Goal: Task Accomplishment & Management: Complete application form

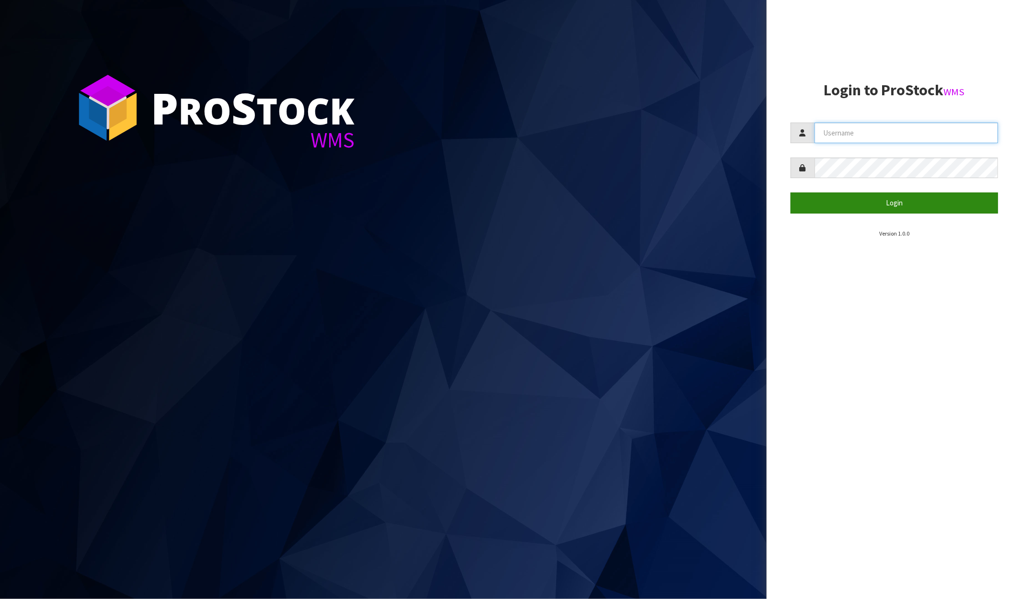
type input "[PERSON_NAME]"
click at [867, 208] on button "Login" at bounding box center [894, 203] width 207 height 21
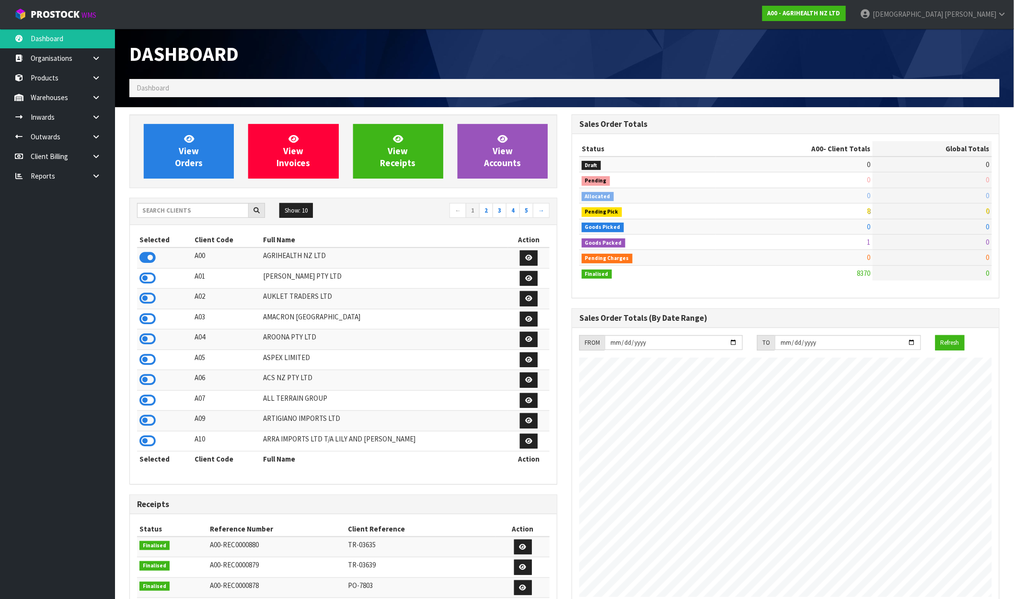
scroll to position [726, 442]
click at [840, 12] on strong "A00 - AGRIHEALTH NZ LTD" at bounding box center [804, 13] width 73 height 8
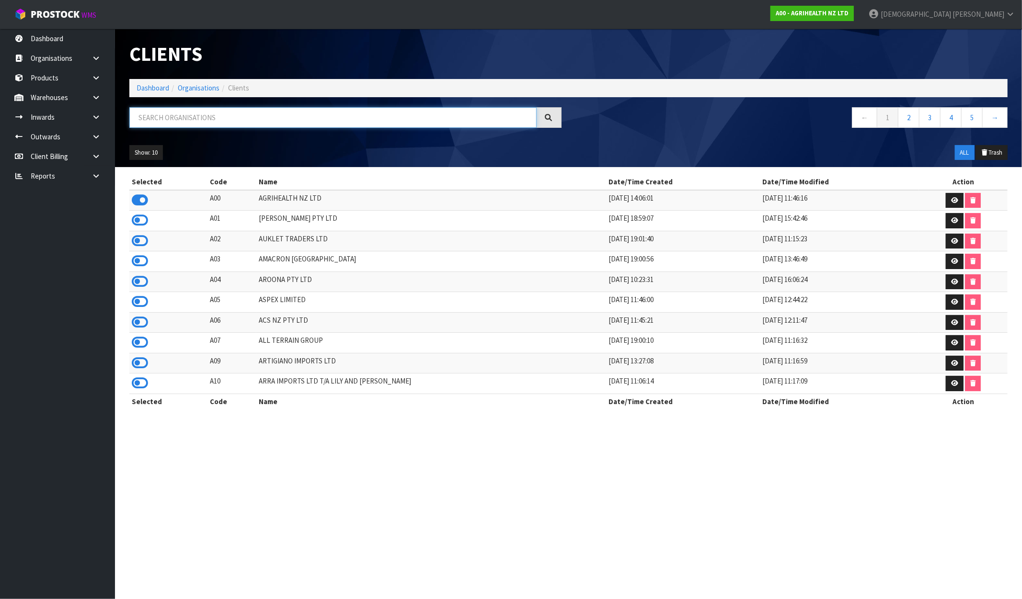
click at [207, 114] on input "text" at bounding box center [332, 117] width 407 height 21
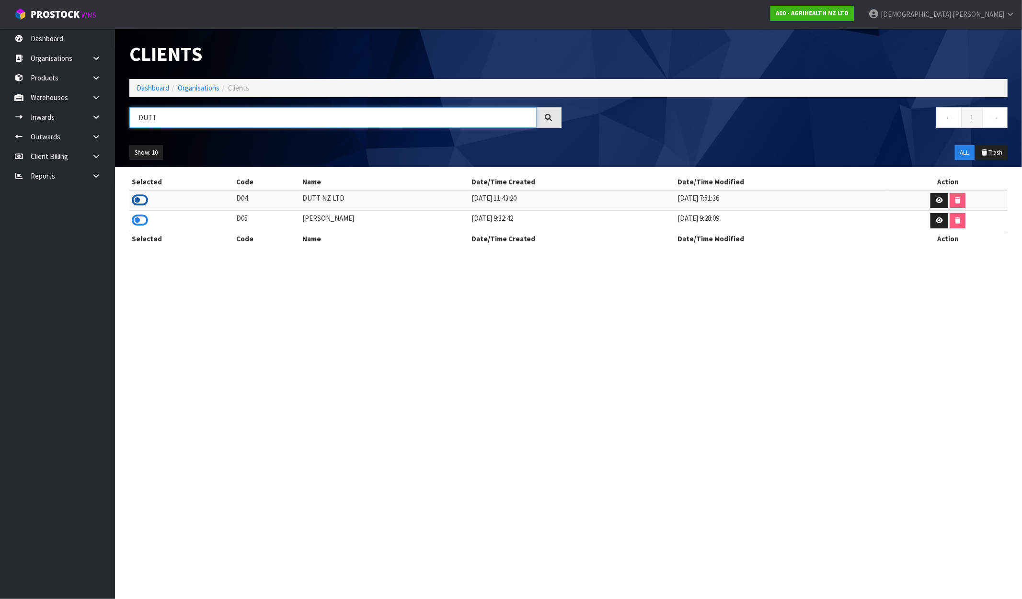
type input "DUTT"
click at [135, 200] on icon at bounding box center [140, 200] width 16 height 14
click at [52, 34] on link "Dashboard" at bounding box center [57, 39] width 115 height 20
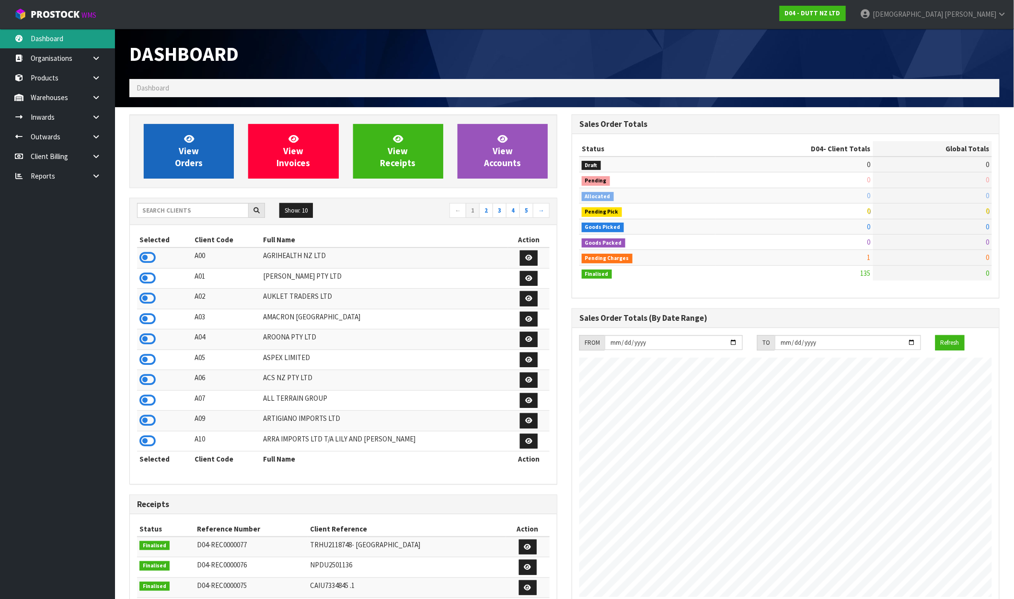
scroll to position [726, 442]
click at [195, 148] on span "View Orders" at bounding box center [189, 151] width 28 height 36
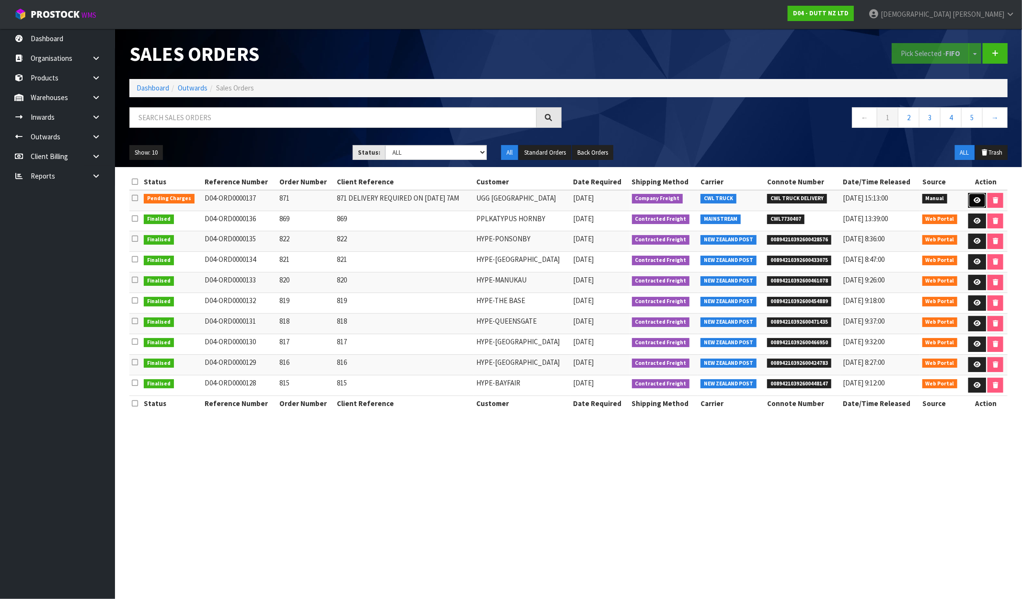
click at [977, 205] on link at bounding box center [977, 200] width 18 height 15
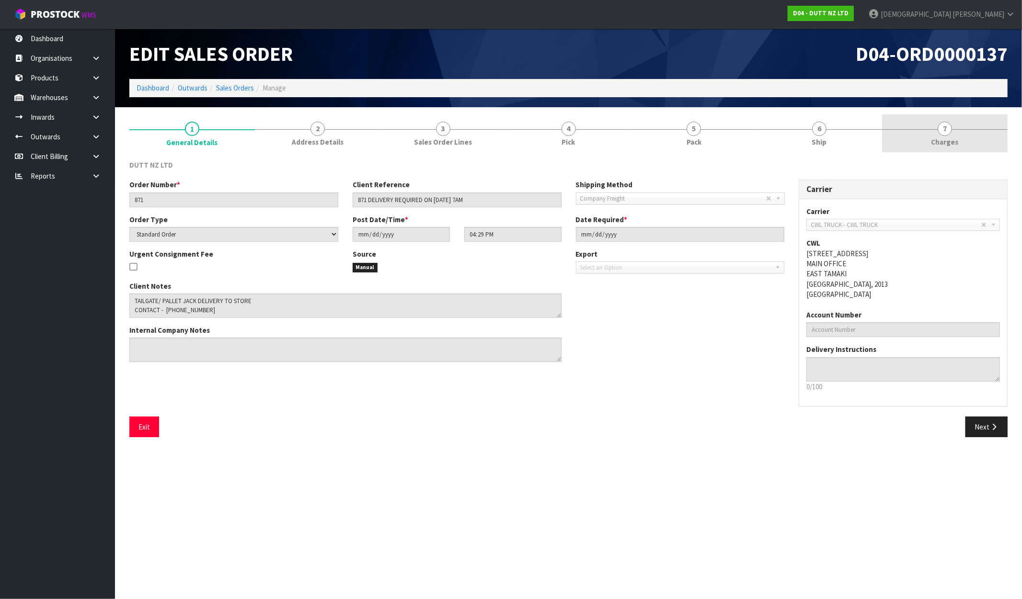
click at [944, 134] on span "7" at bounding box center [945, 129] width 14 height 14
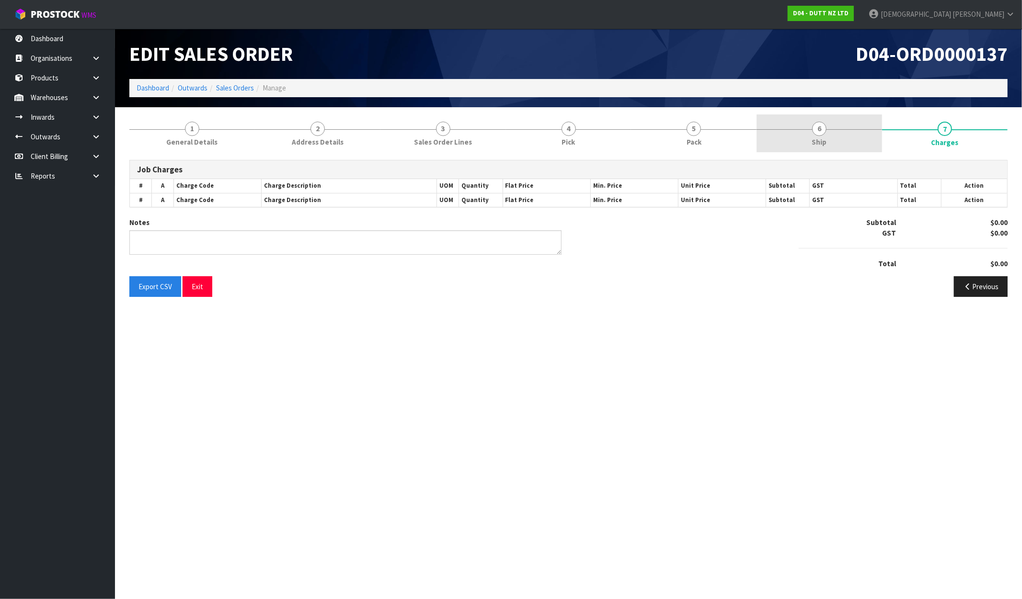
click at [851, 139] on link "6 Ship" at bounding box center [820, 134] width 126 height 38
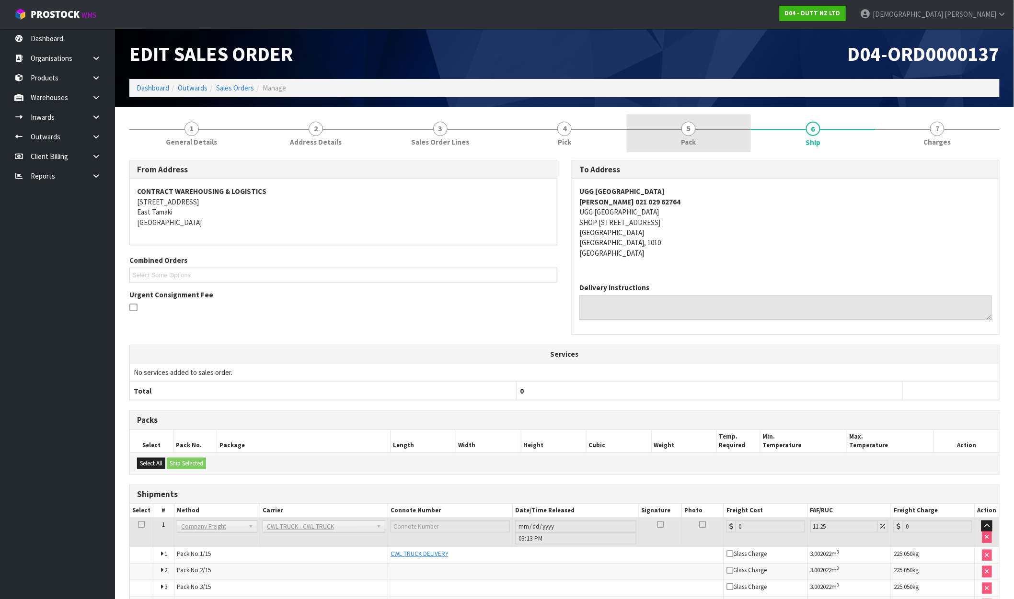
click at [687, 143] on span "Pack" at bounding box center [688, 142] width 15 height 10
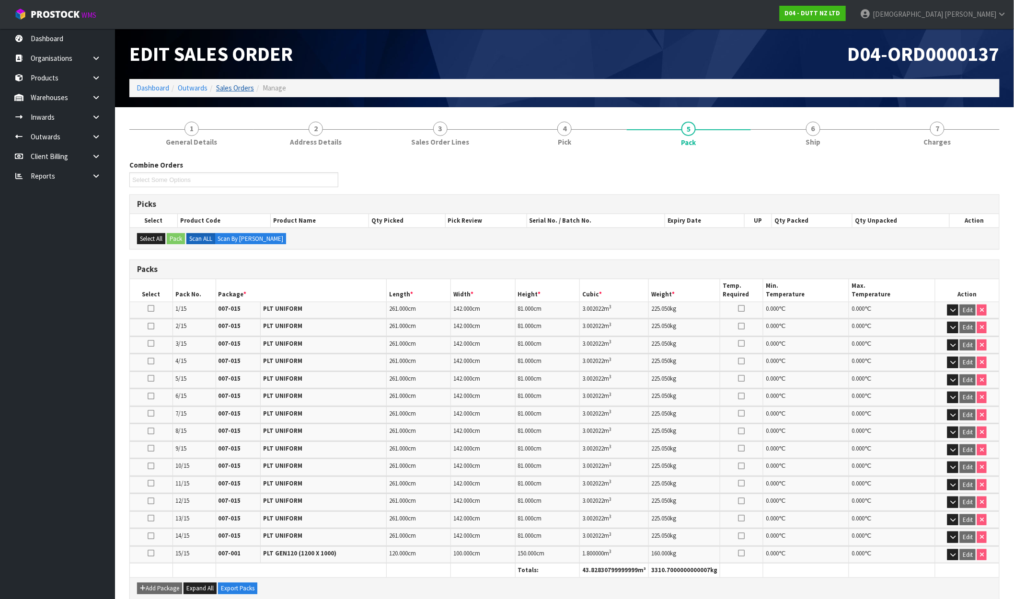
drag, startPoint x: 235, startPoint y: 81, endPoint x: 237, endPoint y: 88, distance: 6.7
click at [236, 83] on ol "Dashboard Outwards Sales Orders Manage" at bounding box center [564, 88] width 870 height 18
click at [238, 88] on link "Sales Orders" at bounding box center [235, 87] width 38 height 9
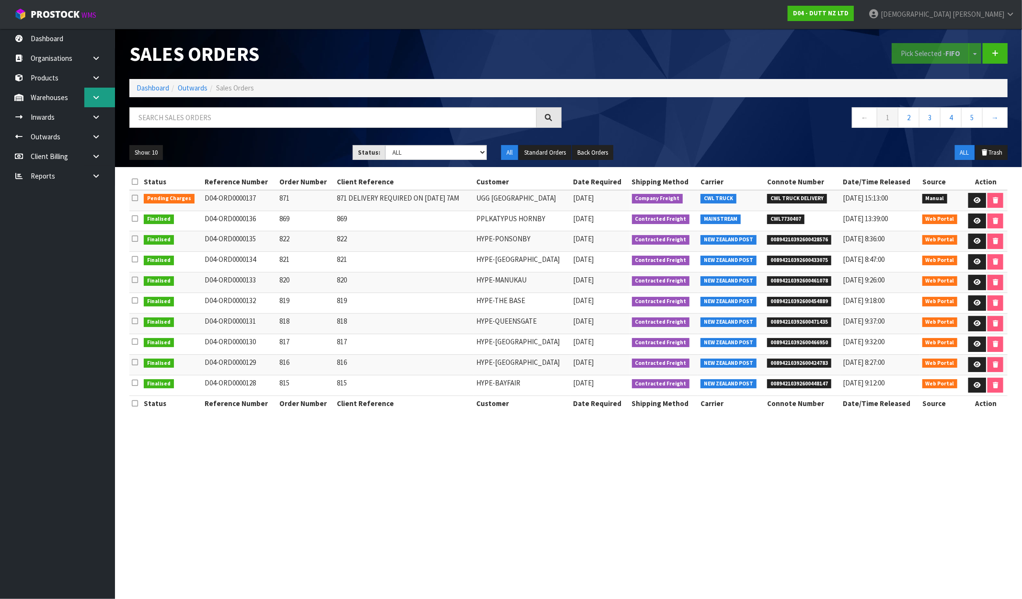
click at [94, 98] on icon at bounding box center [96, 97] width 9 height 7
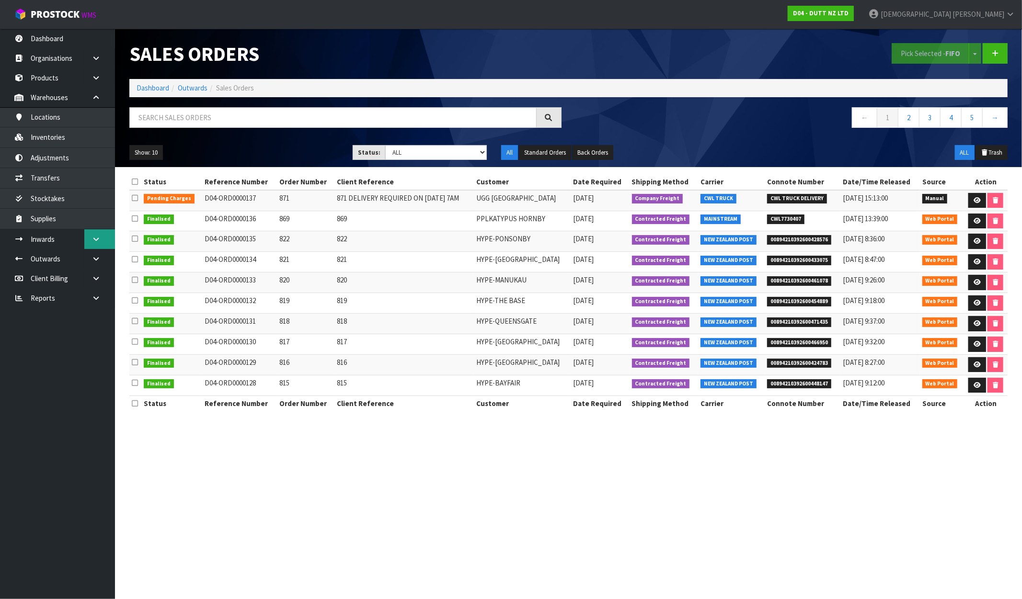
click at [99, 243] on link at bounding box center [99, 240] width 31 height 20
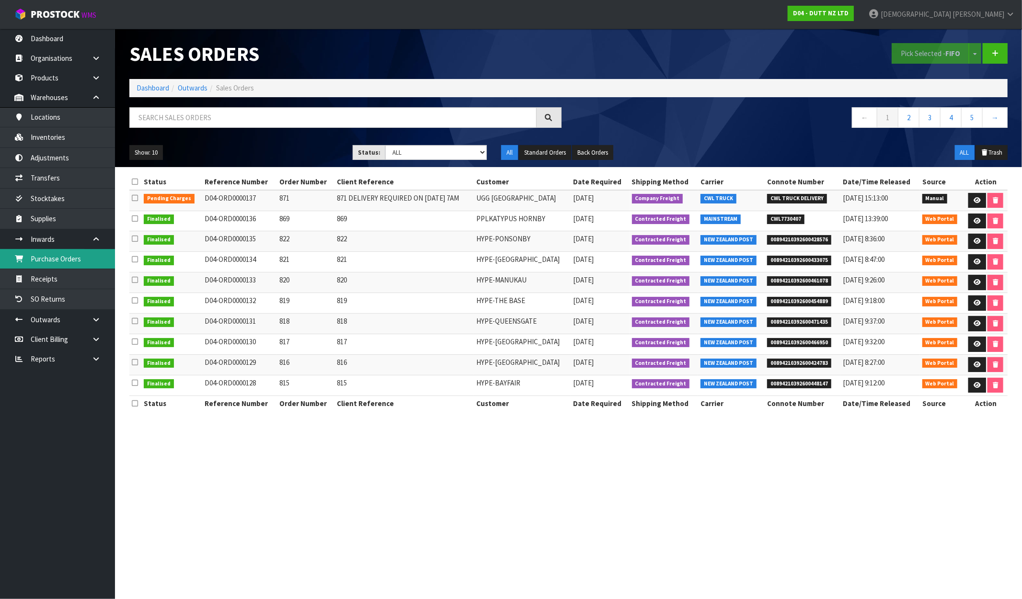
click at [61, 267] on link "Purchase Orders" at bounding box center [57, 259] width 115 height 20
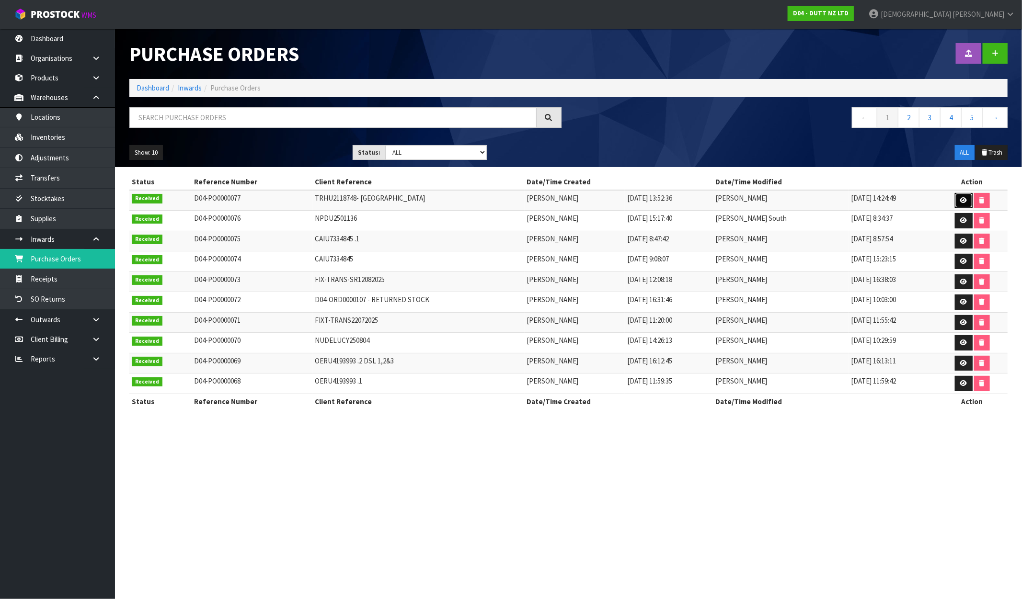
click at [960, 203] on icon at bounding box center [963, 200] width 7 height 6
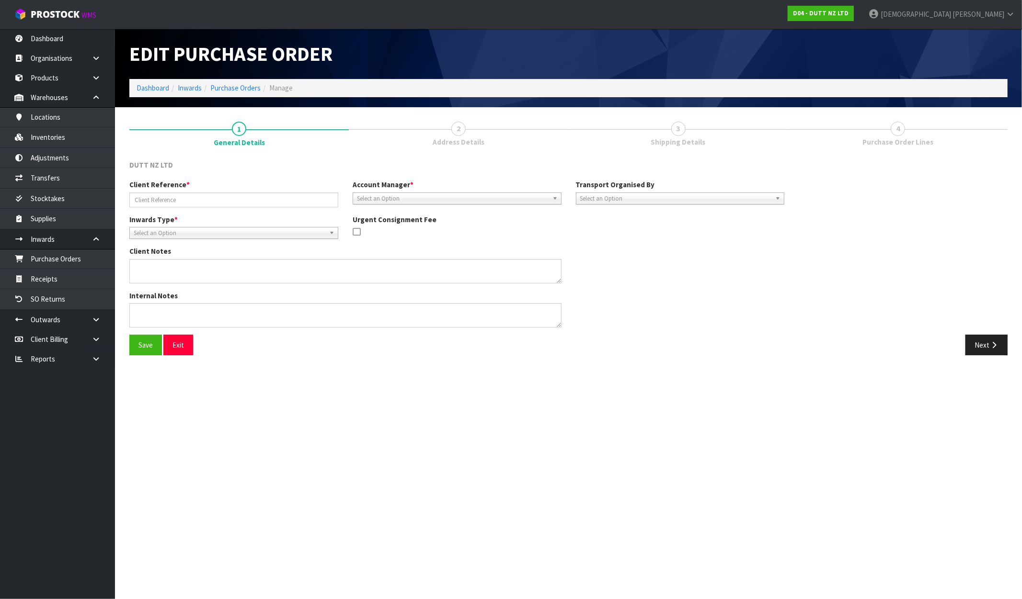
type input "TRHU2118748- [GEOGRAPHIC_DATA]"
type textarea "CONTAINER DELIVERED TO [GEOGRAPHIC_DATA]"
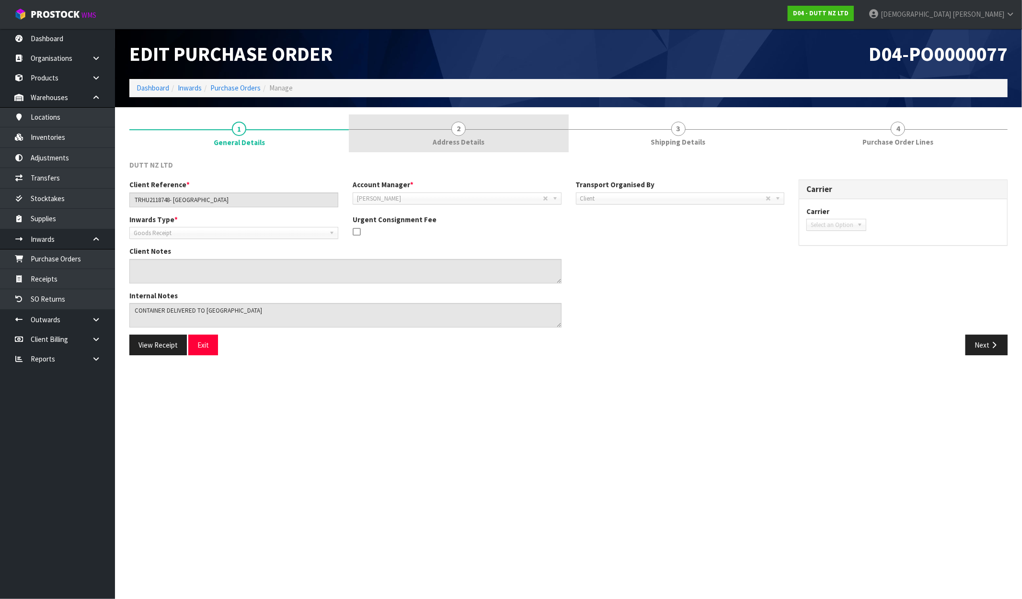
click at [453, 144] on span "Address Details" at bounding box center [459, 142] width 52 height 10
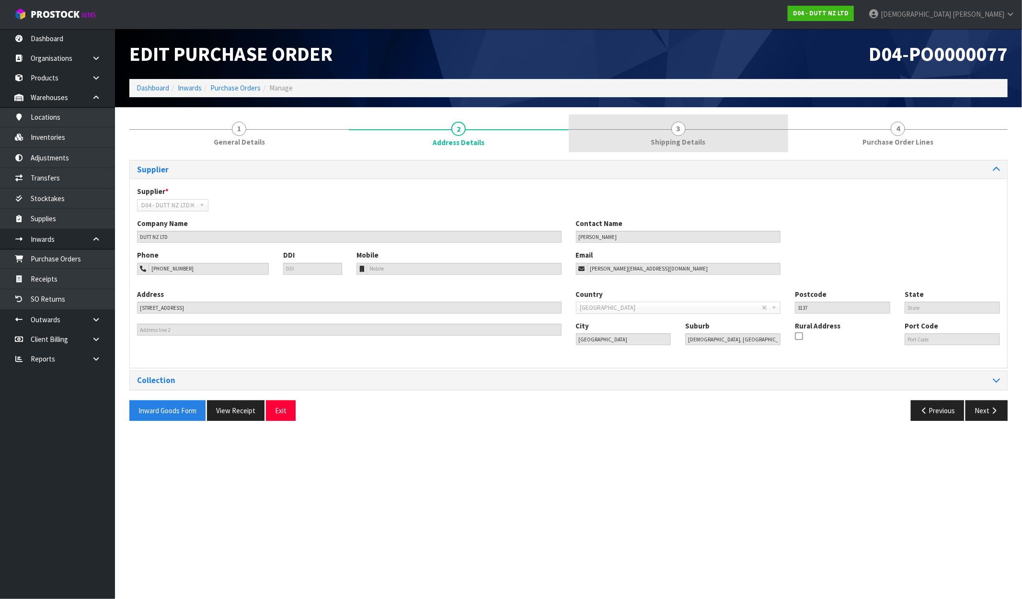
click at [678, 142] on span "Shipping Details" at bounding box center [678, 142] width 55 height 10
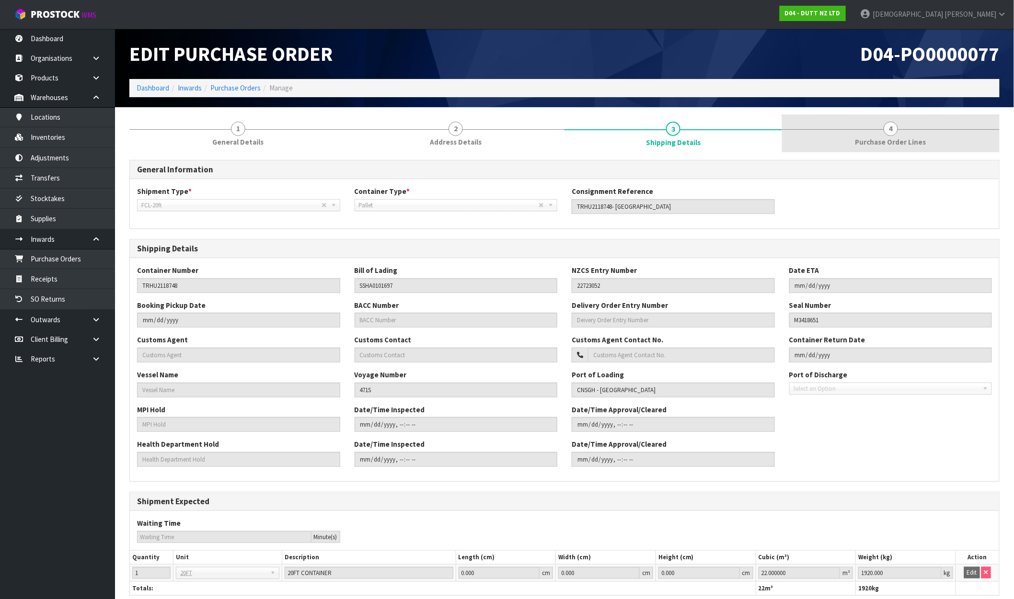
click at [890, 141] on span "Purchase Order Lines" at bounding box center [890, 142] width 71 height 10
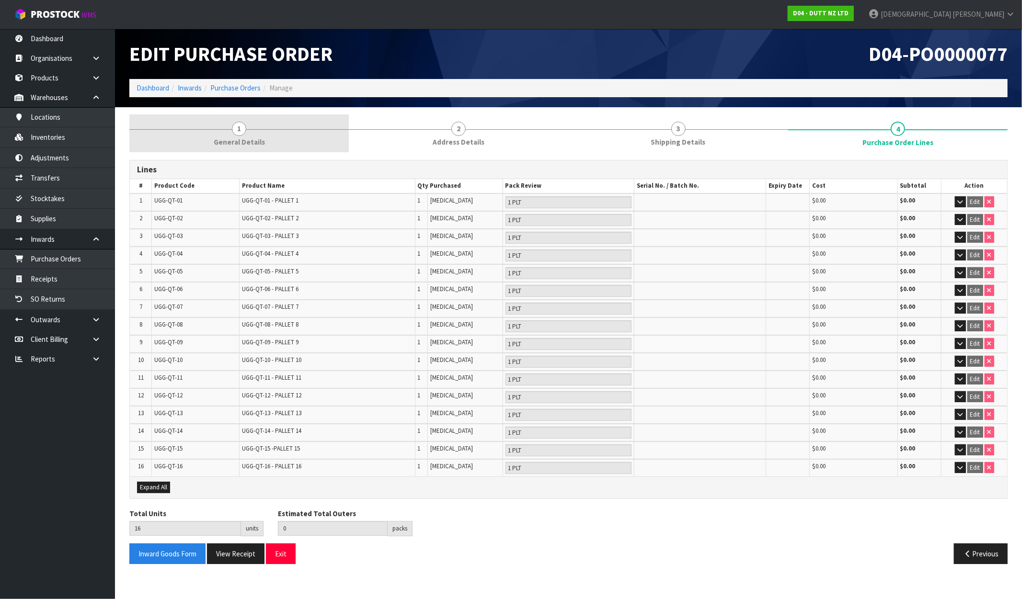
click at [241, 137] on span "General Details" at bounding box center [239, 142] width 51 height 10
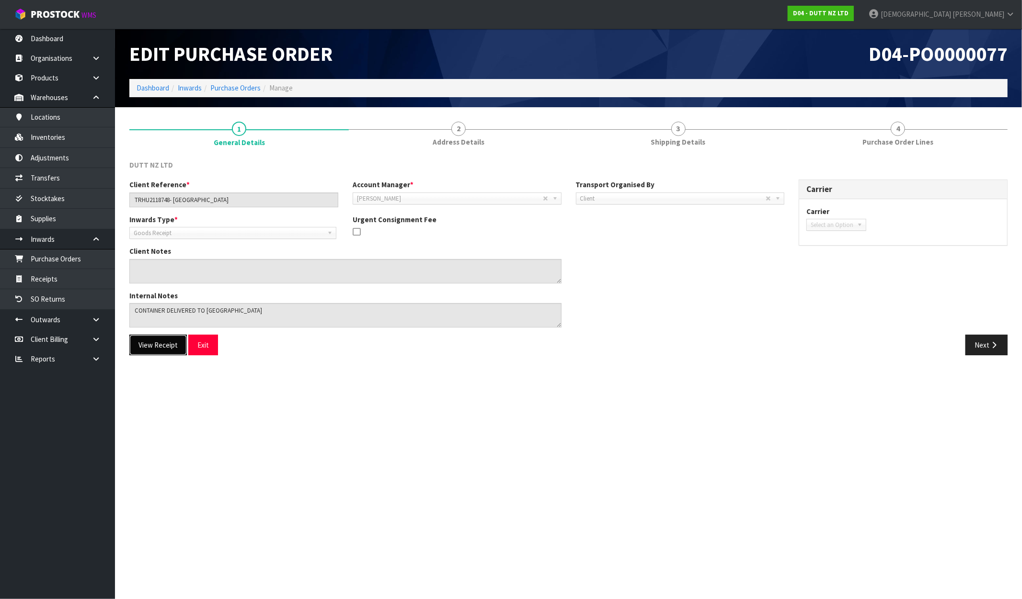
click at [149, 344] on button "View Receipt" at bounding box center [157, 345] width 57 height 21
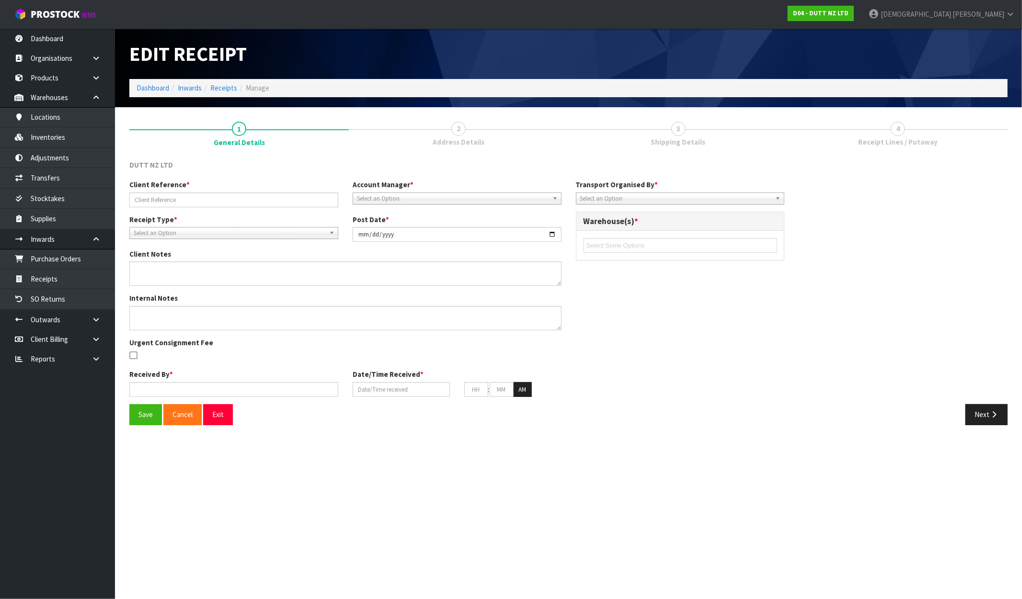
type input "TRHU2118748- [GEOGRAPHIC_DATA]"
type input "[DATE]"
type textarea "CONTAINER DELIVERED TO [GEOGRAPHIC_DATA]"
type input "[PERSON_NAME]"
type input "[DATE]"
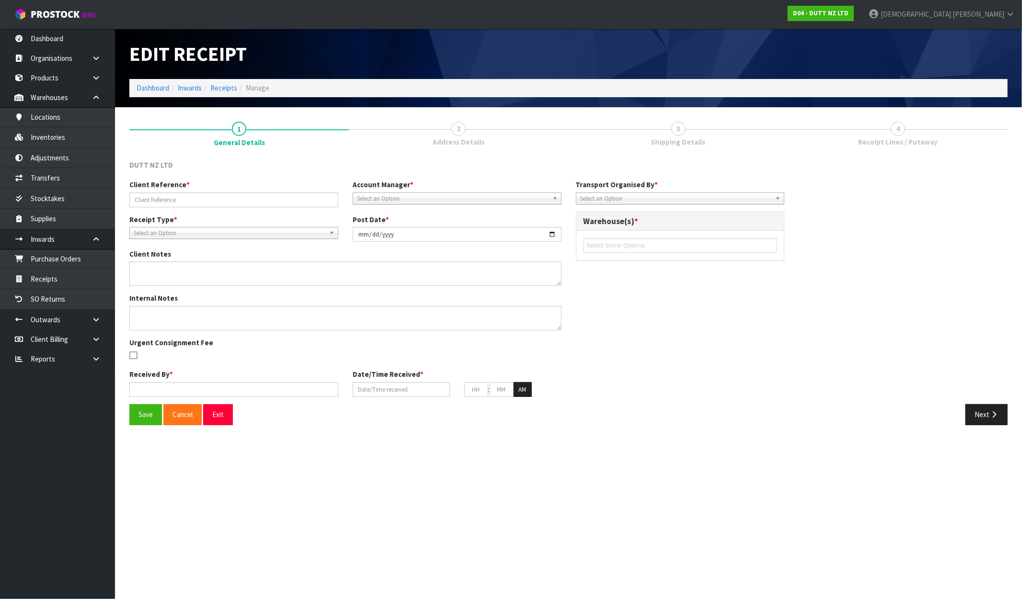
type input "02"
type input "24"
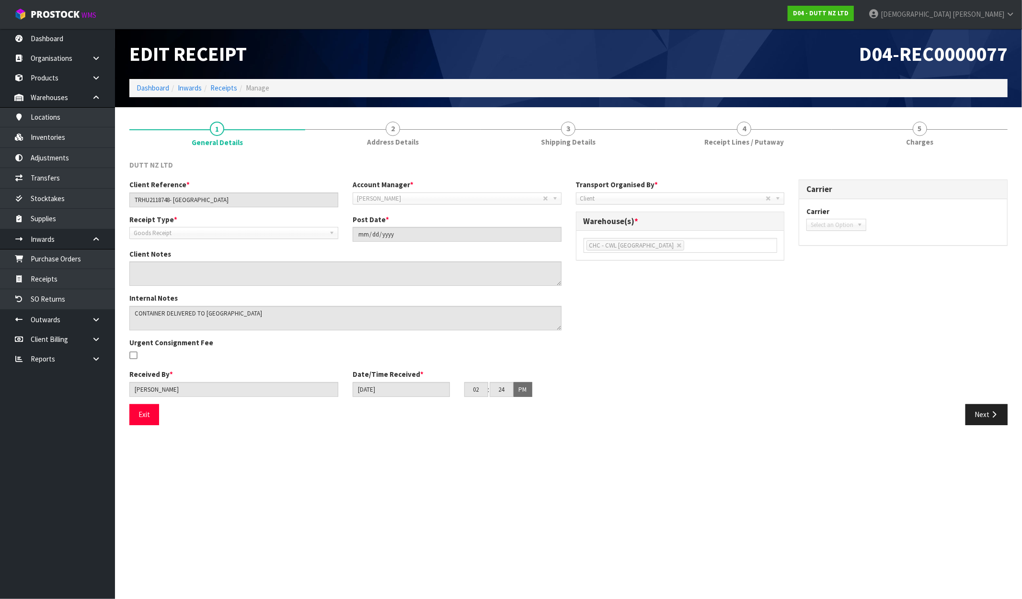
click at [348, 392] on div "[DATE]" at bounding box center [401, 389] width 112 height 15
drag, startPoint x: 219, startPoint y: 199, endPoint x: 113, endPoint y: 197, distance: 106.4
click at [113, 197] on body "Toggle navigation ProStock WMS D04 - DUTT NZ LTD [PERSON_NAME] Logout Dashboard…" at bounding box center [511, 299] width 1022 height 599
click at [401, 134] on link "2 Address Details" at bounding box center [393, 134] width 176 height 38
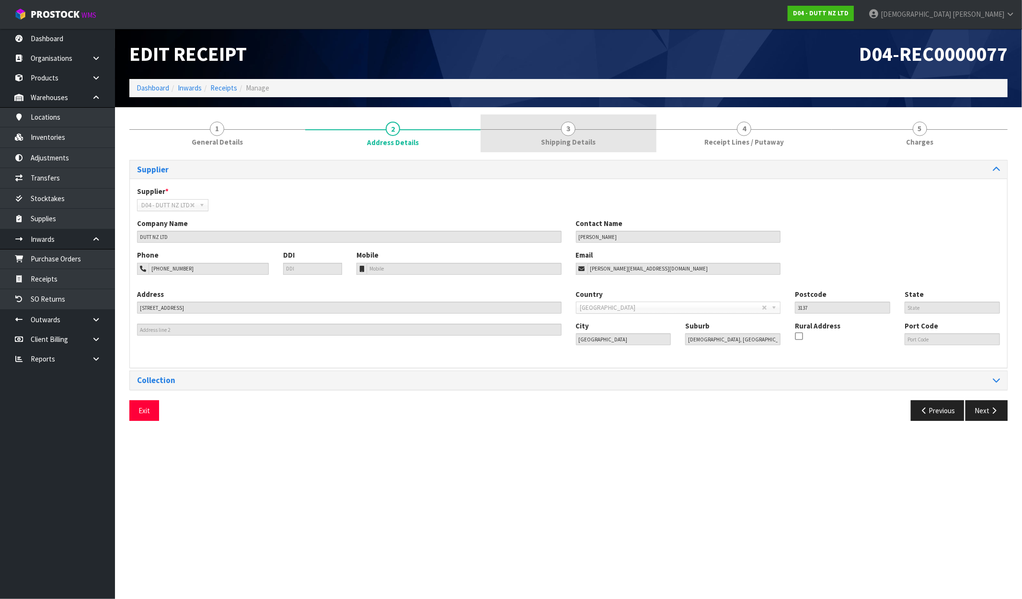
click at [567, 139] on span "Shipping Details" at bounding box center [568, 142] width 55 height 10
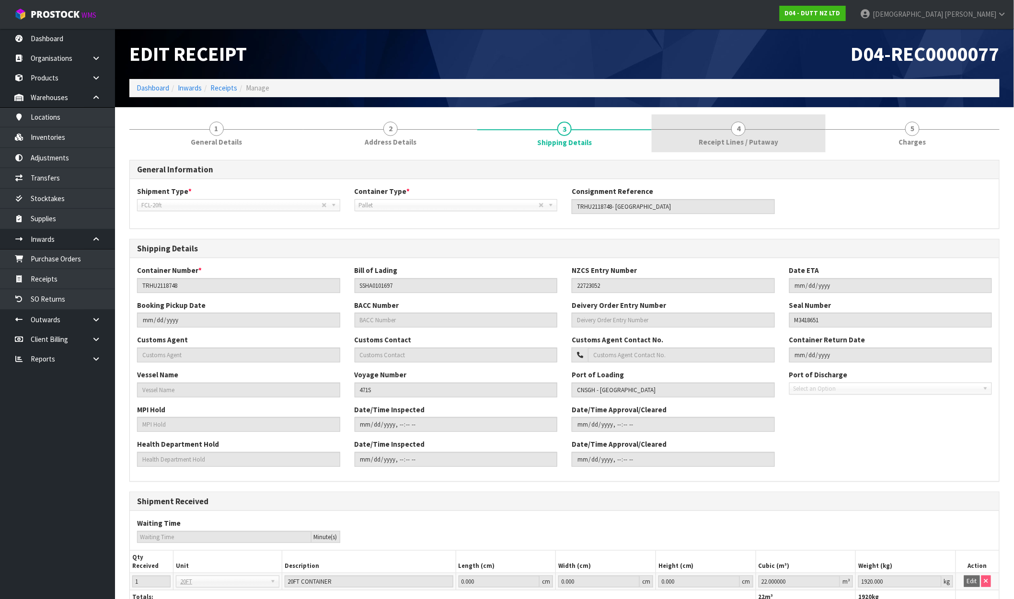
click at [750, 141] on span "Receipt Lines / Putaway" at bounding box center [739, 142] width 80 height 10
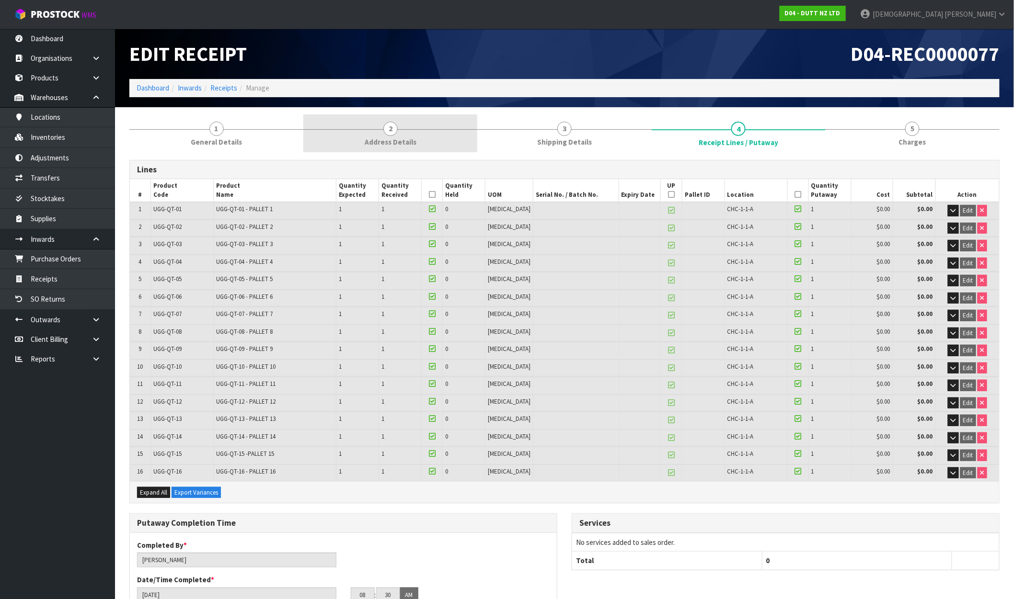
click at [377, 135] on link "2 Address Details" at bounding box center [390, 134] width 174 height 38
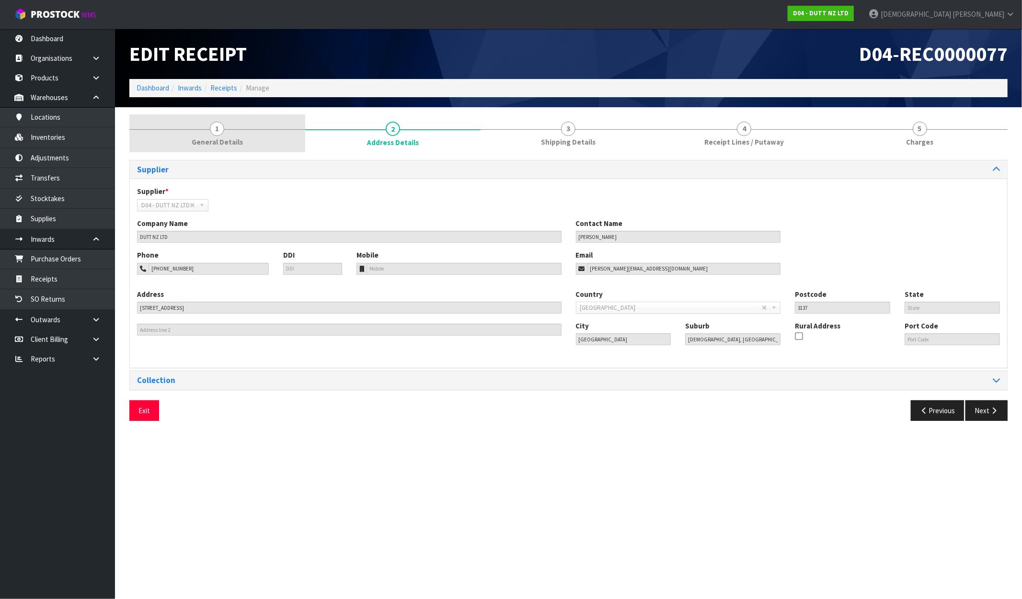
click at [240, 149] on link "1 General Details" at bounding box center [217, 134] width 176 height 38
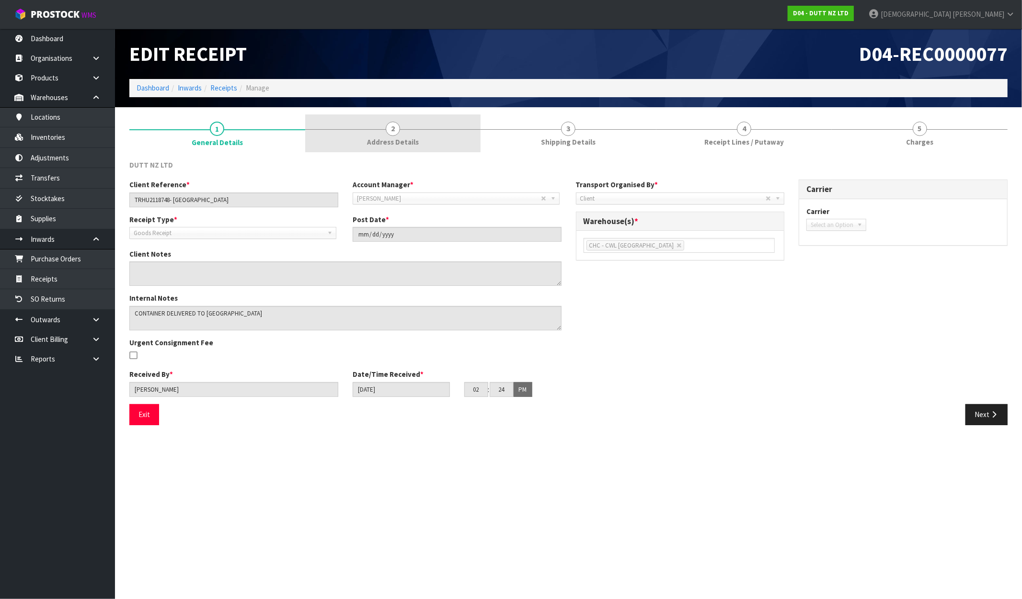
click at [415, 142] on span "Address Details" at bounding box center [393, 142] width 52 height 10
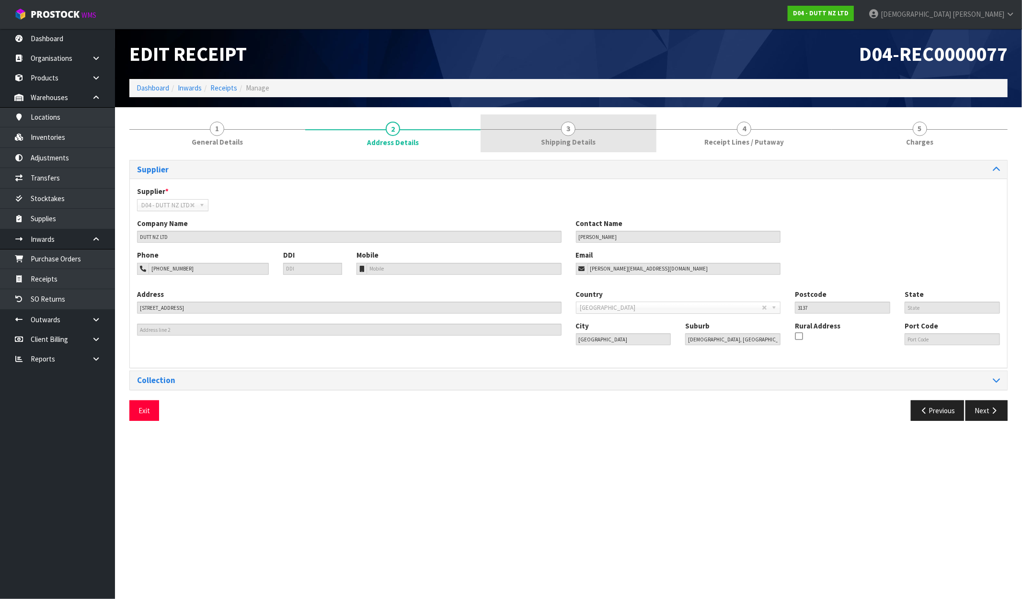
click at [580, 138] on span "Shipping Details" at bounding box center [568, 142] width 55 height 10
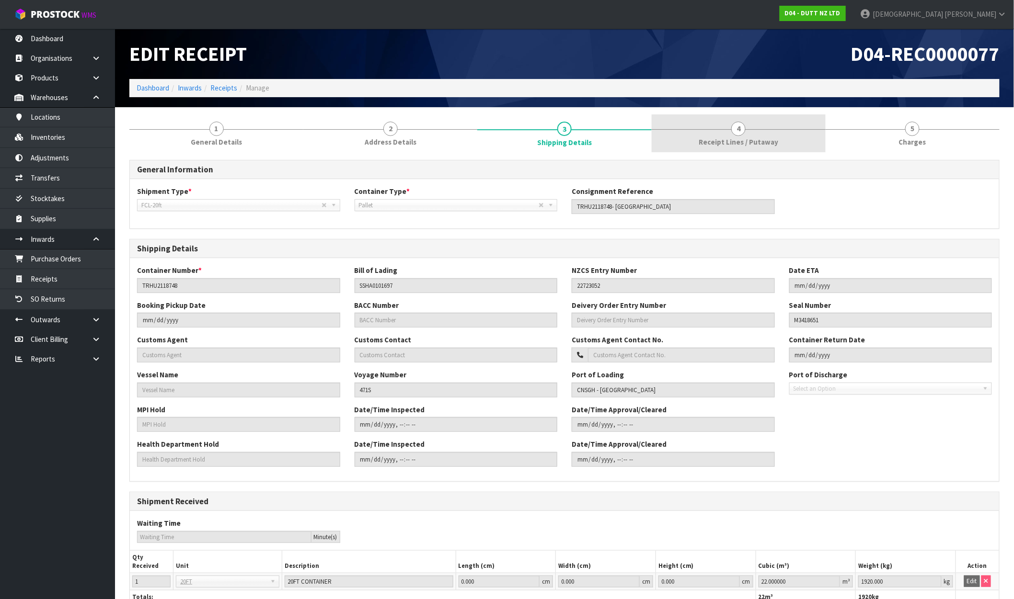
click at [792, 149] on link "4 Receipt Lines / Putaway" at bounding box center [739, 134] width 174 height 38
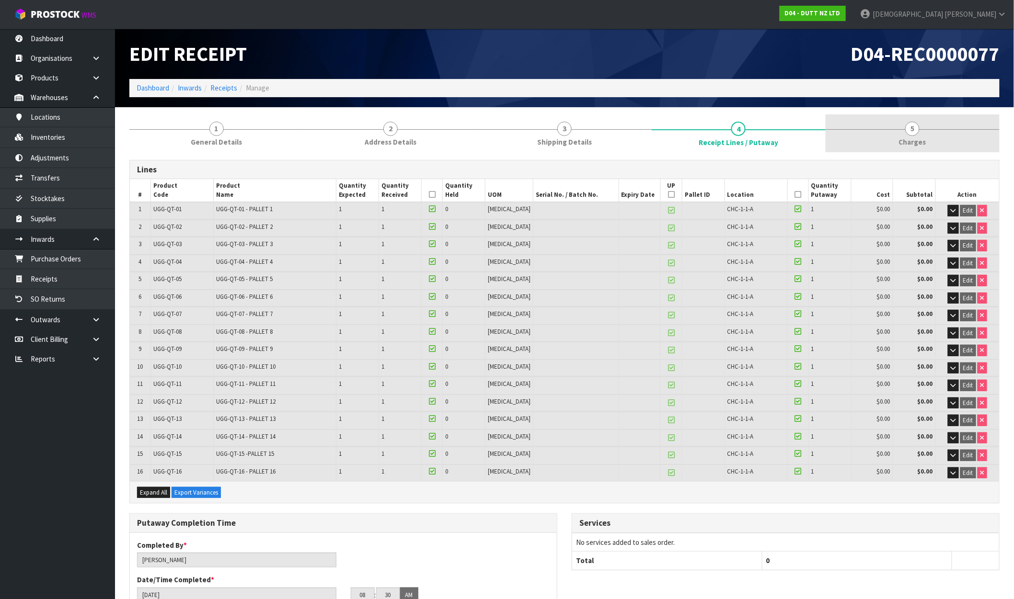
click at [888, 135] on link "5 [GEOGRAPHIC_DATA]" at bounding box center [913, 134] width 174 height 38
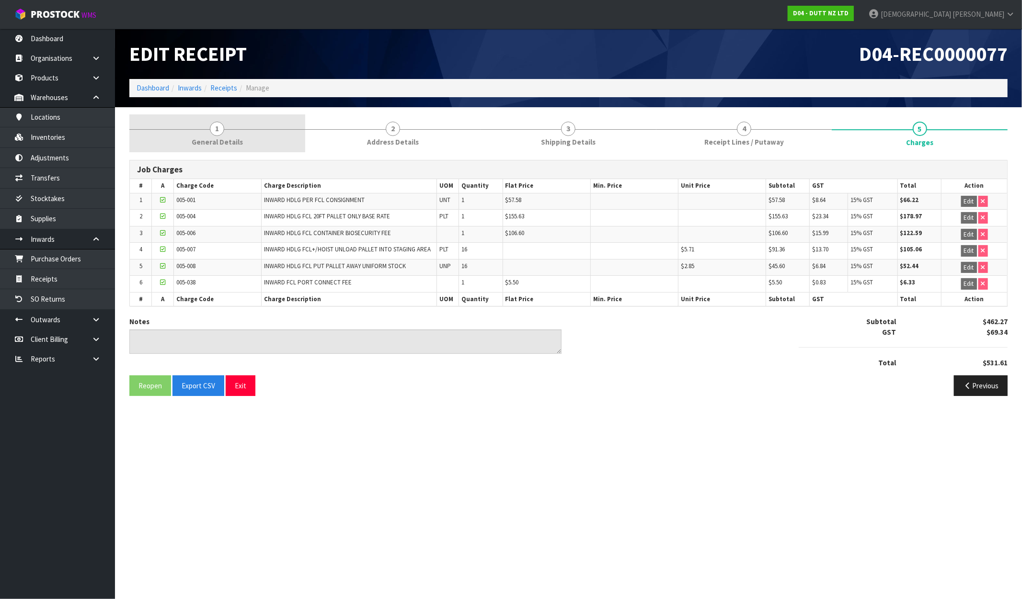
click at [239, 136] on link "1 General Details" at bounding box center [217, 134] width 176 height 38
